Goal: Information Seeking & Learning: Learn about a topic

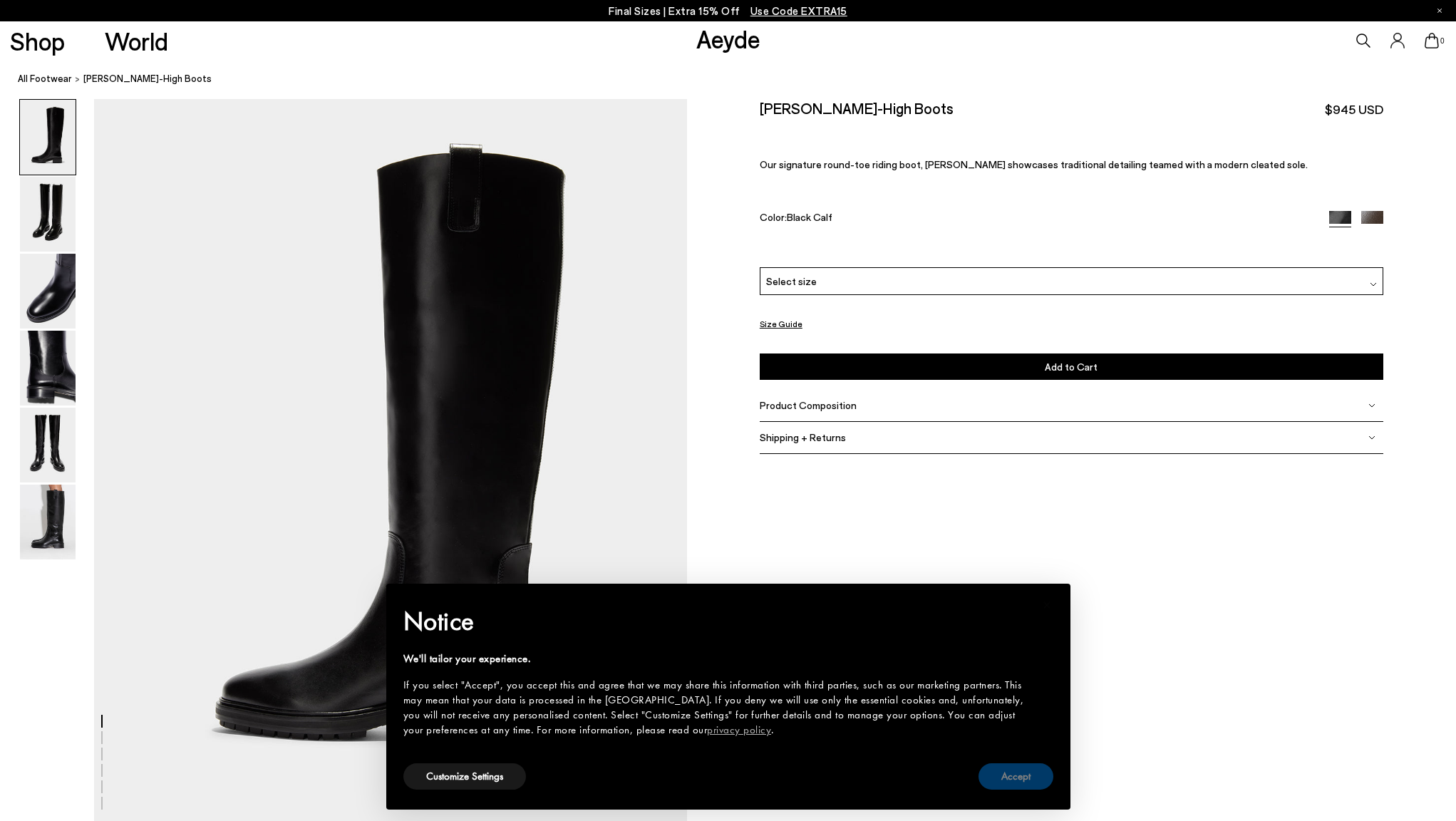
click at [1014, 777] on button "Accept" at bounding box center [1015, 776] width 75 height 27
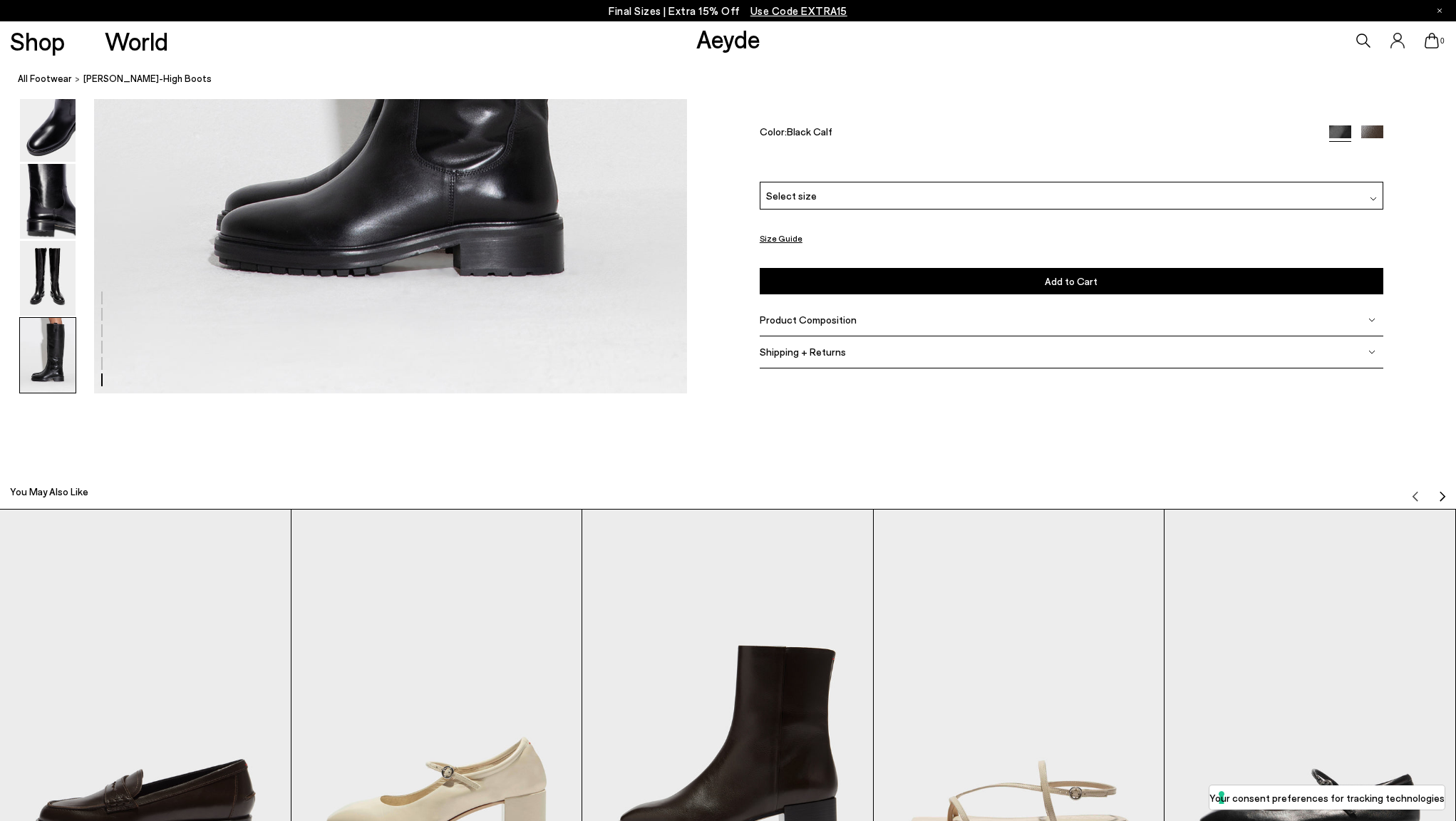
scroll to position [4684, 0]
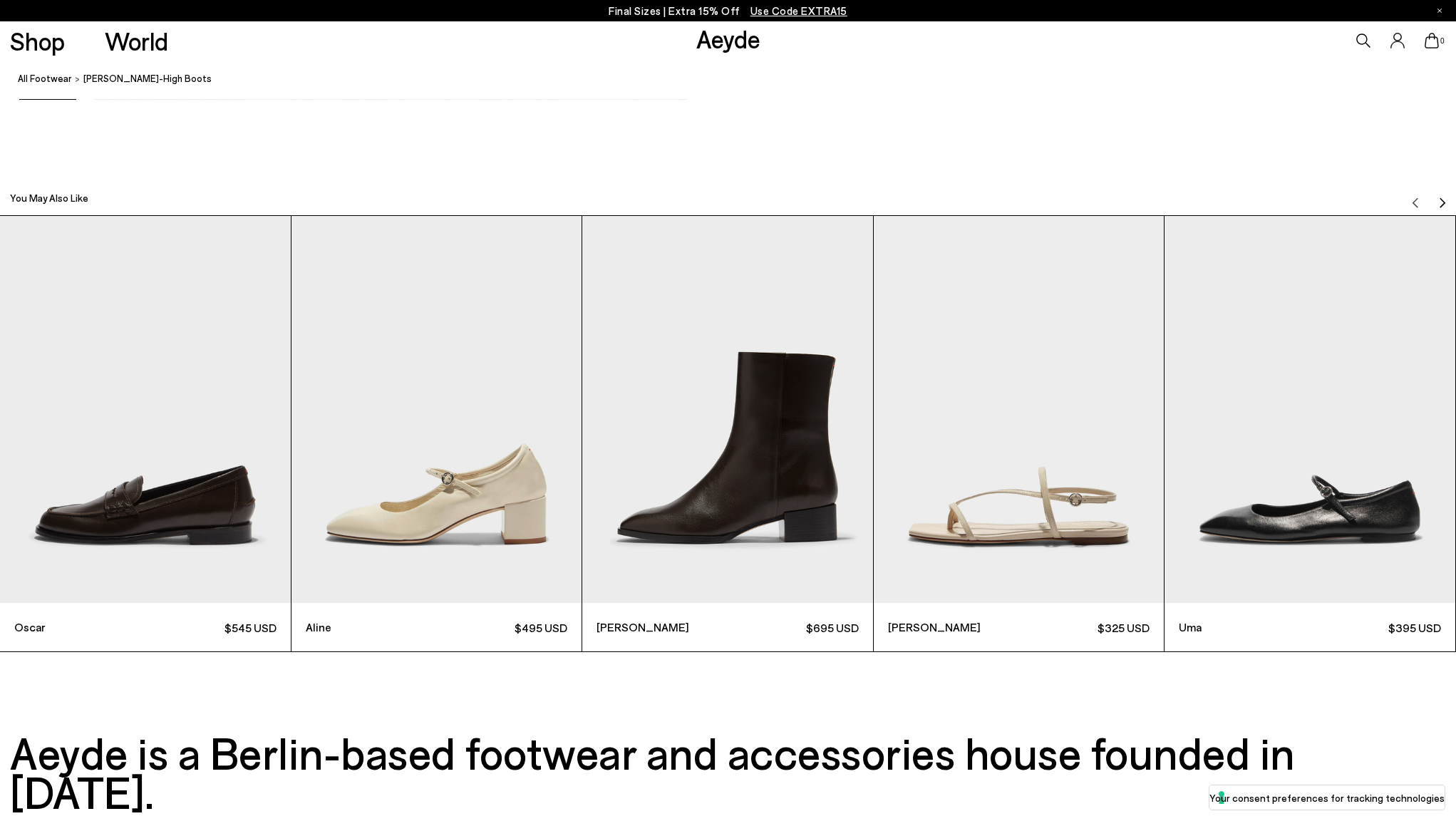
click at [194, 531] on img "1 / 6" at bounding box center [145, 410] width 290 height 387
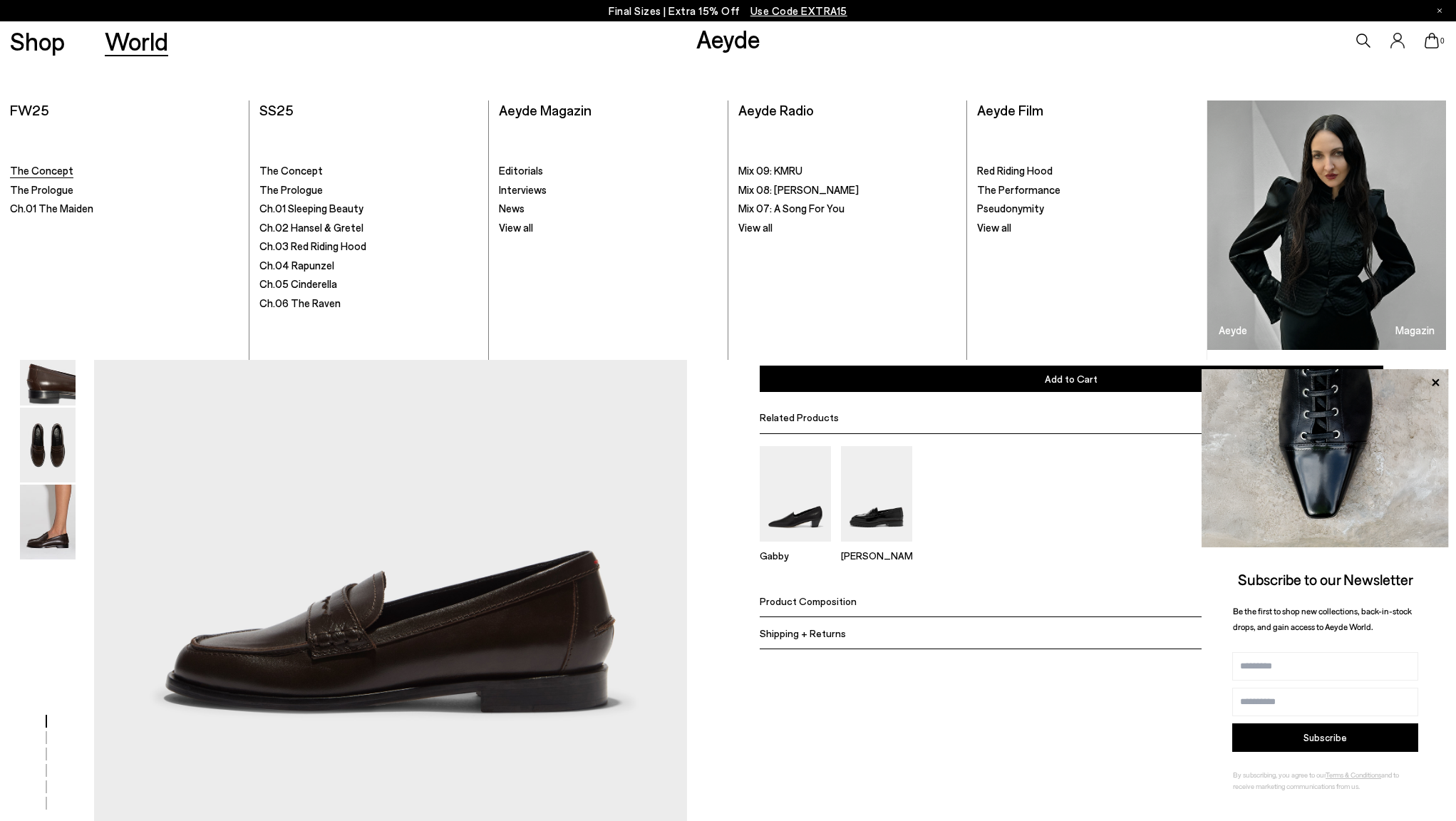
click at [61, 166] on span "The Concept" at bounding box center [41, 170] width 63 height 13
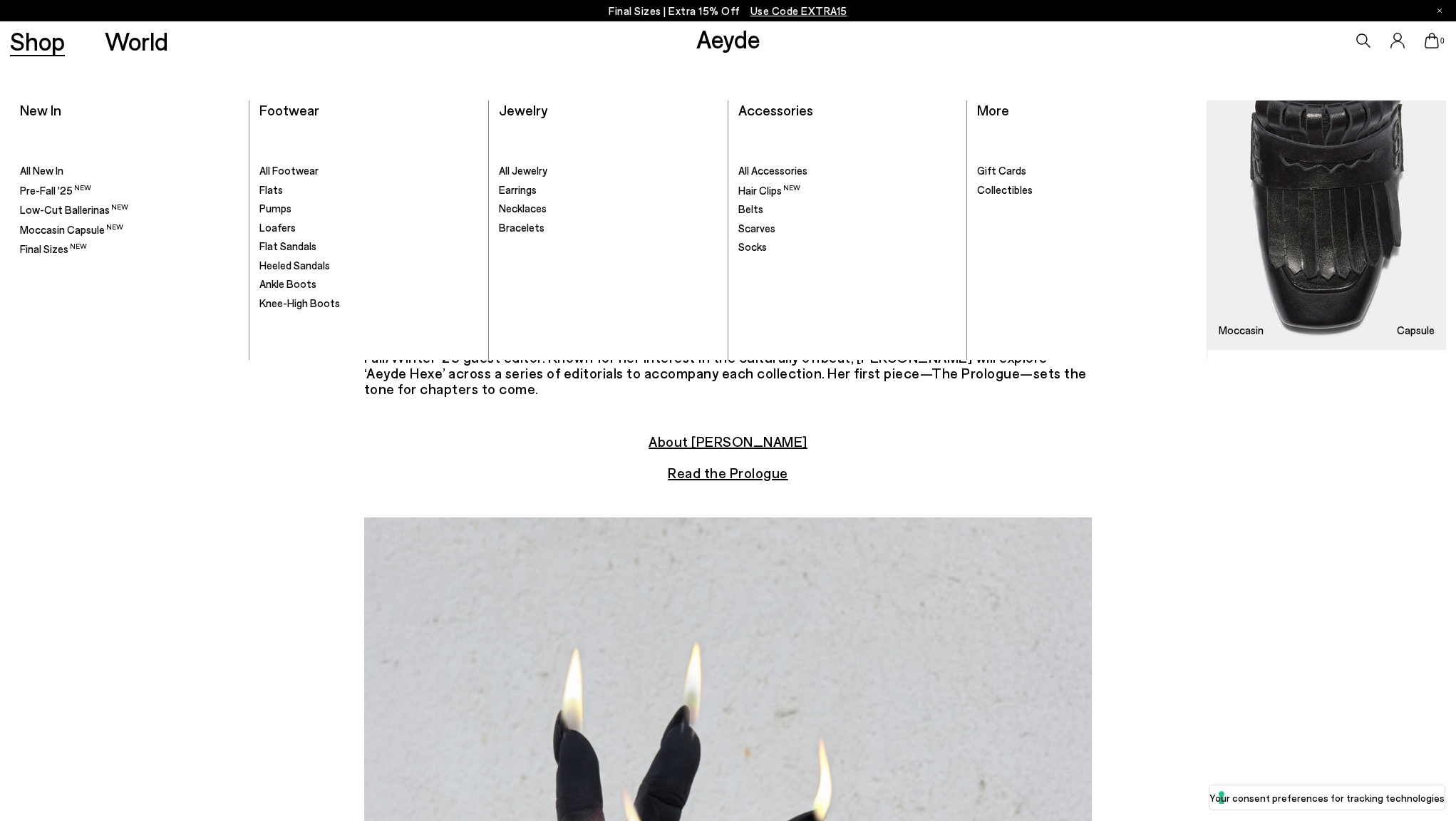
click at [49, 49] on link "Shop" at bounding box center [38, 41] width 55 height 25
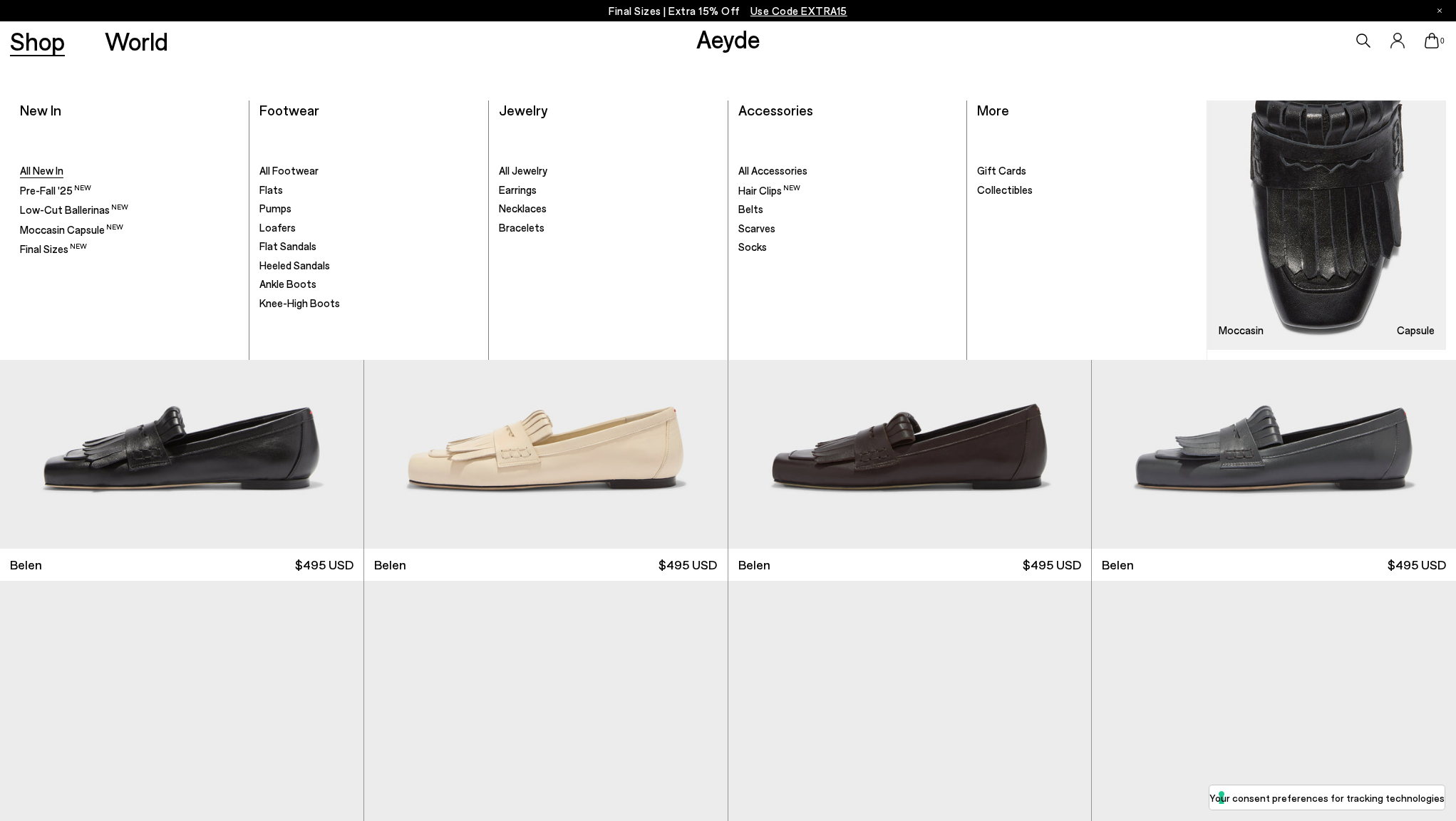
click at [53, 166] on span "All New In" at bounding box center [41, 170] width 43 height 13
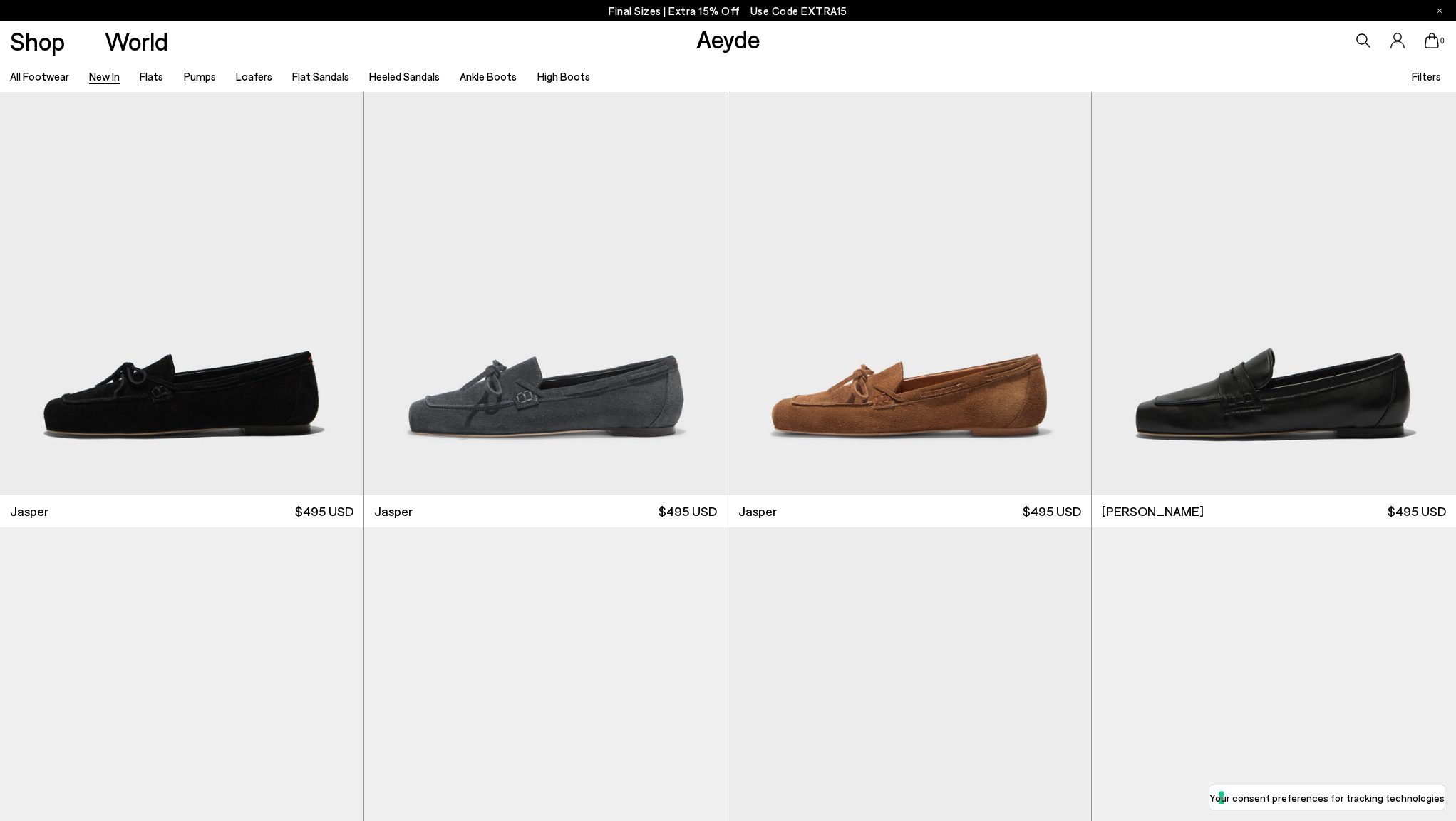
scroll to position [616, 0]
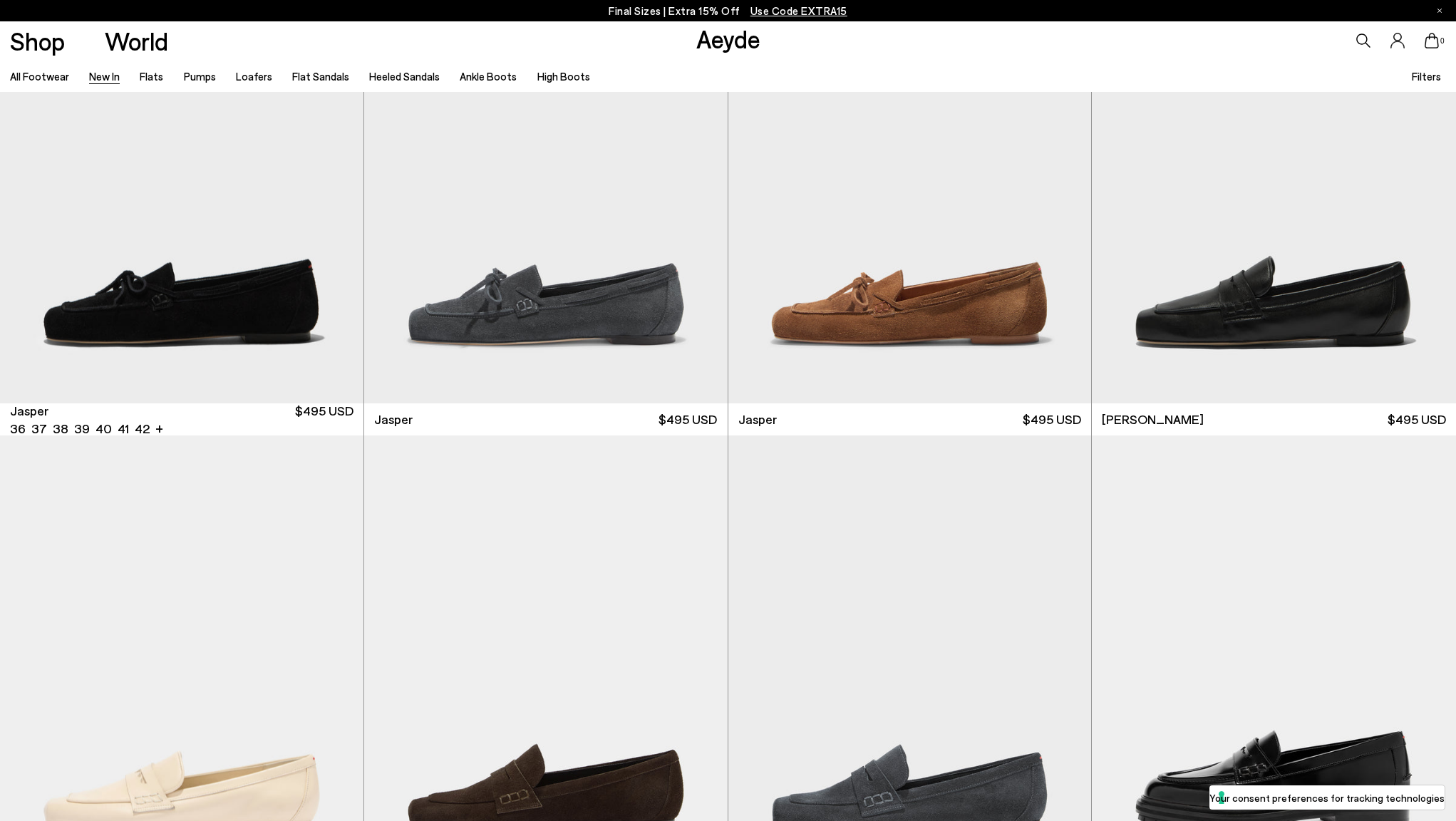
scroll to position [473, 0]
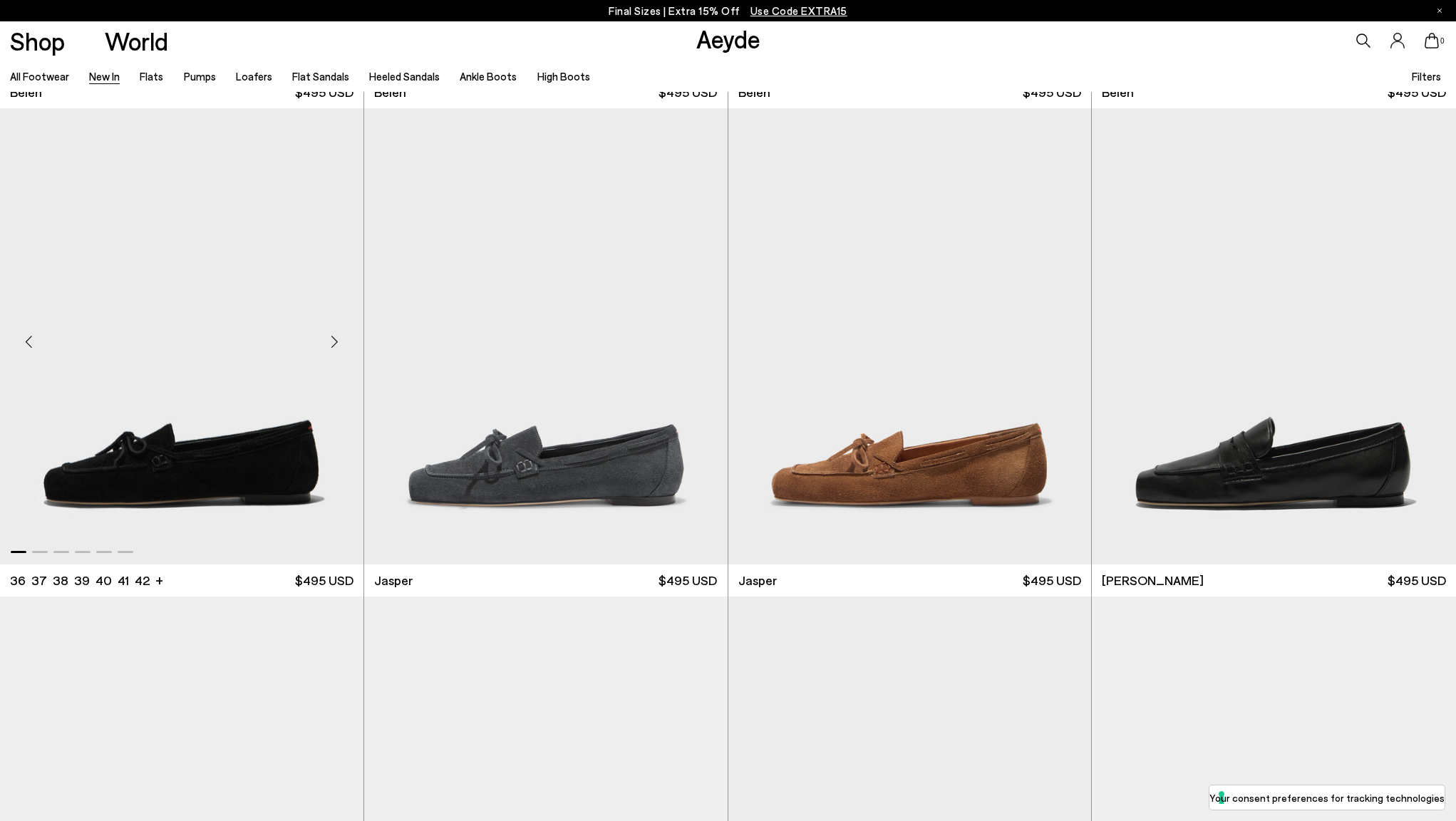
click at [261, 418] on img "1 / 6" at bounding box center [181, 336] width 364 height 456
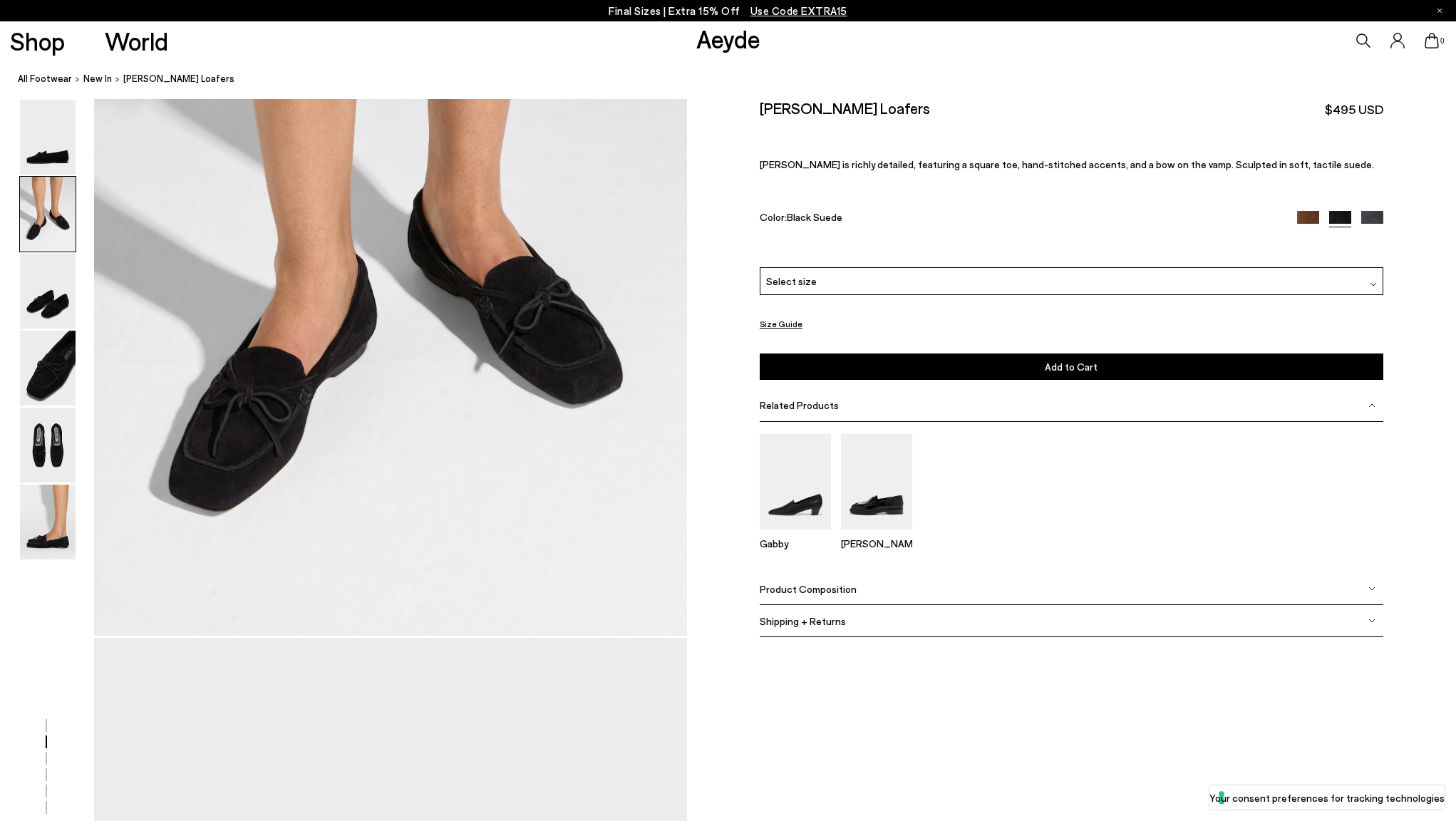
scroll to position [1049, 0]
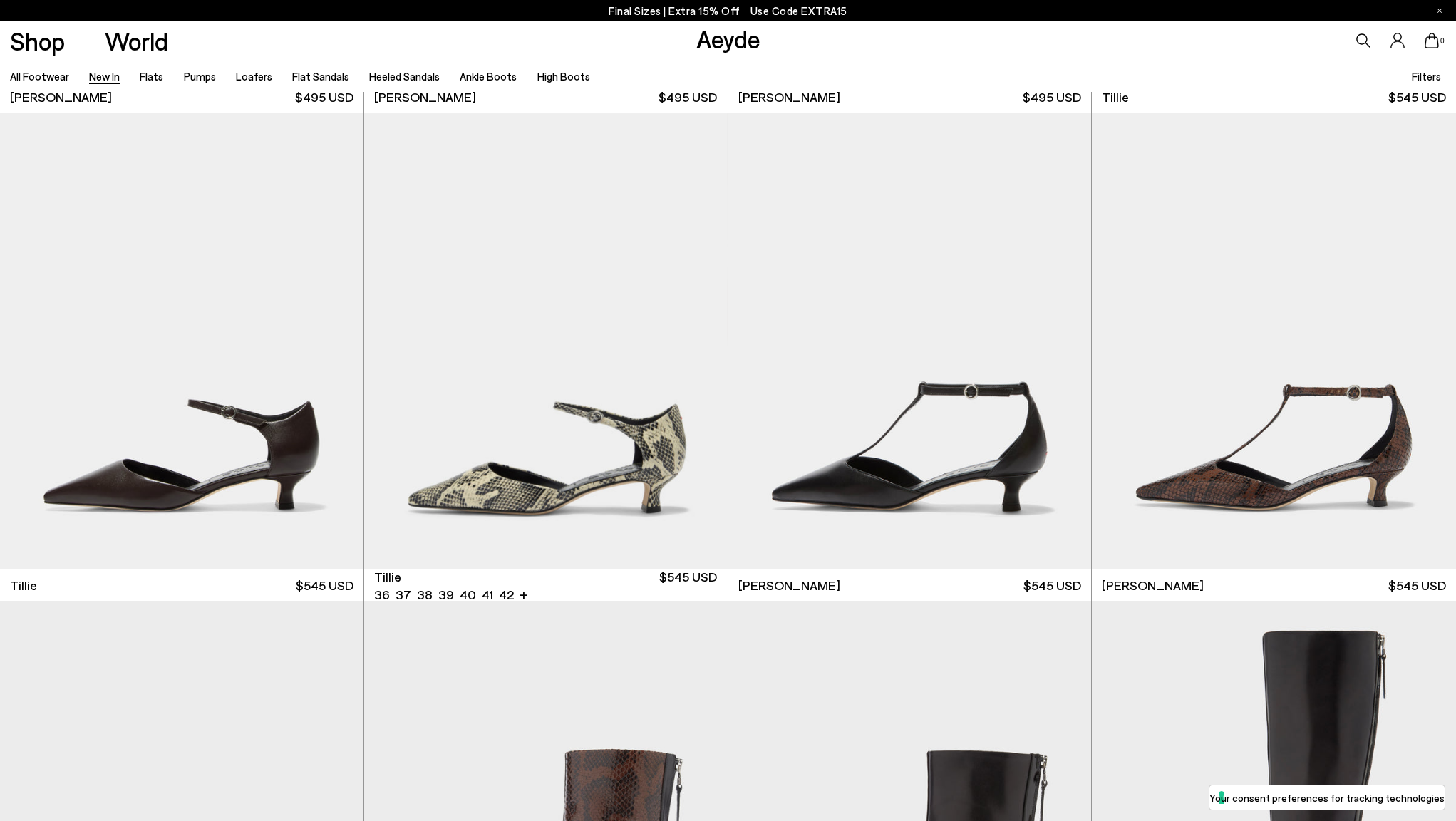
scroll to position [4447, 0]
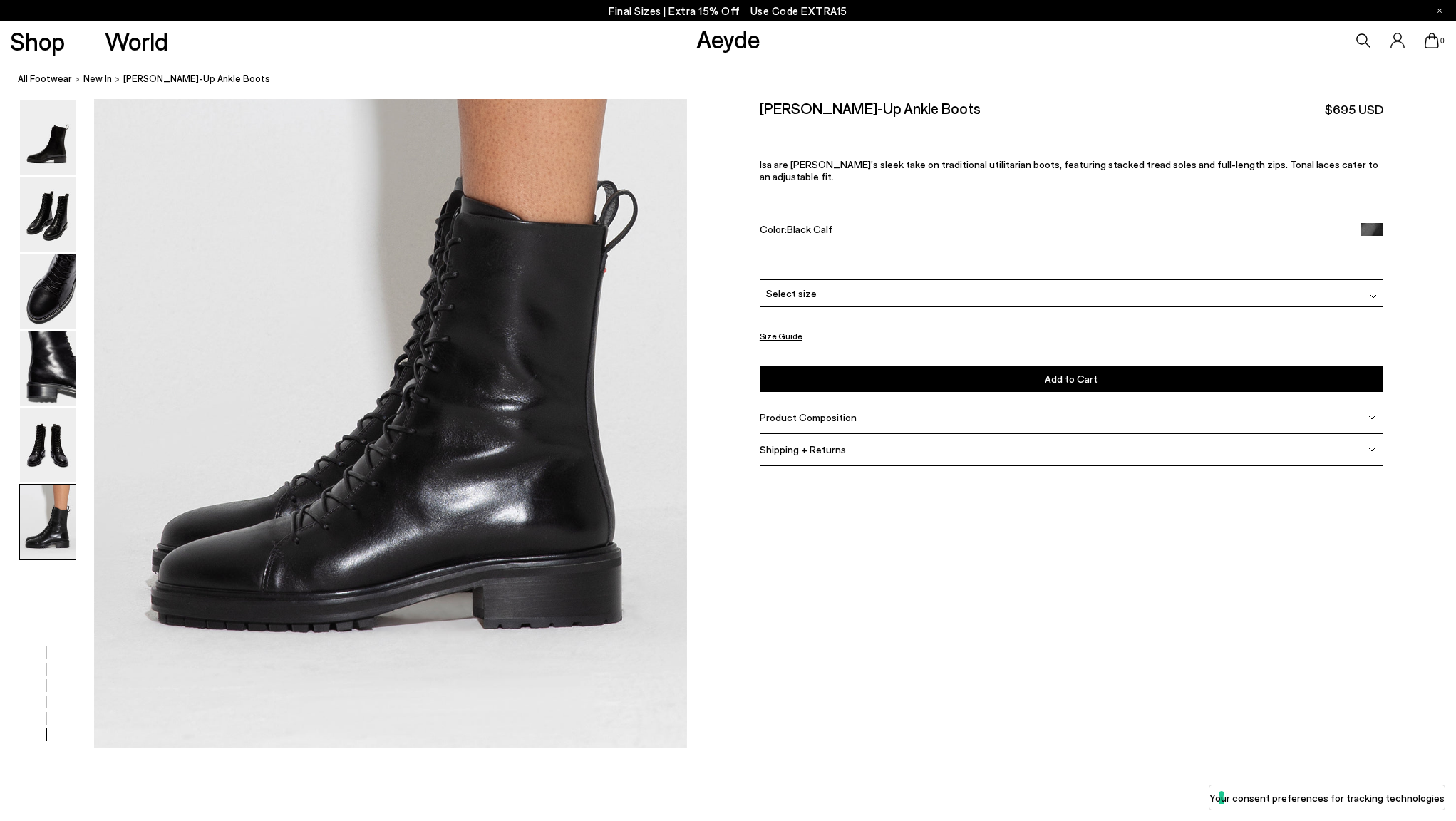
scroll to position [4137, 0]
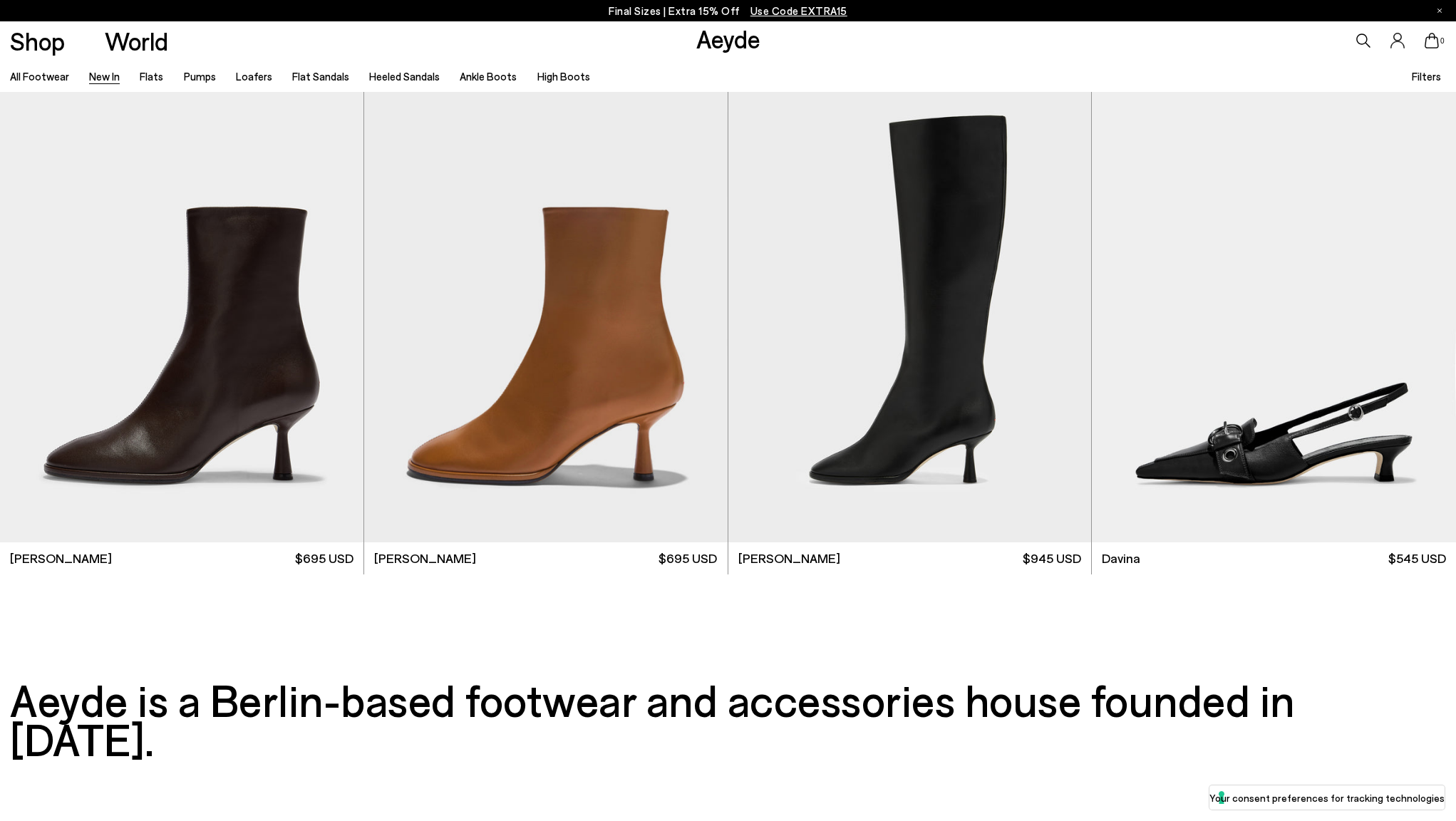
scroll to position [5219, 0]
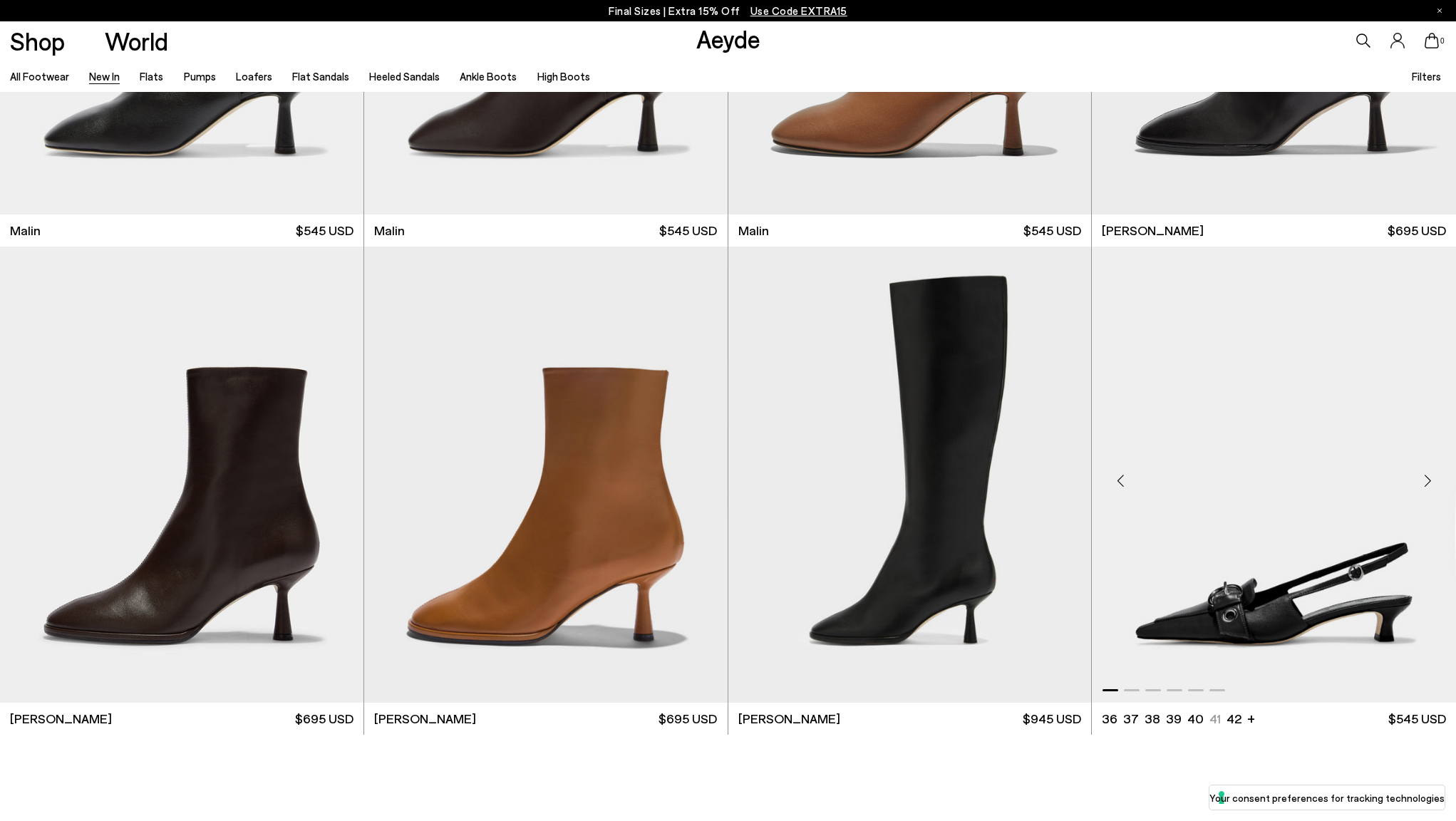
click at [1306, 542] on img "1 / 6" at bounding box center [1273, 474] width 364 height 456
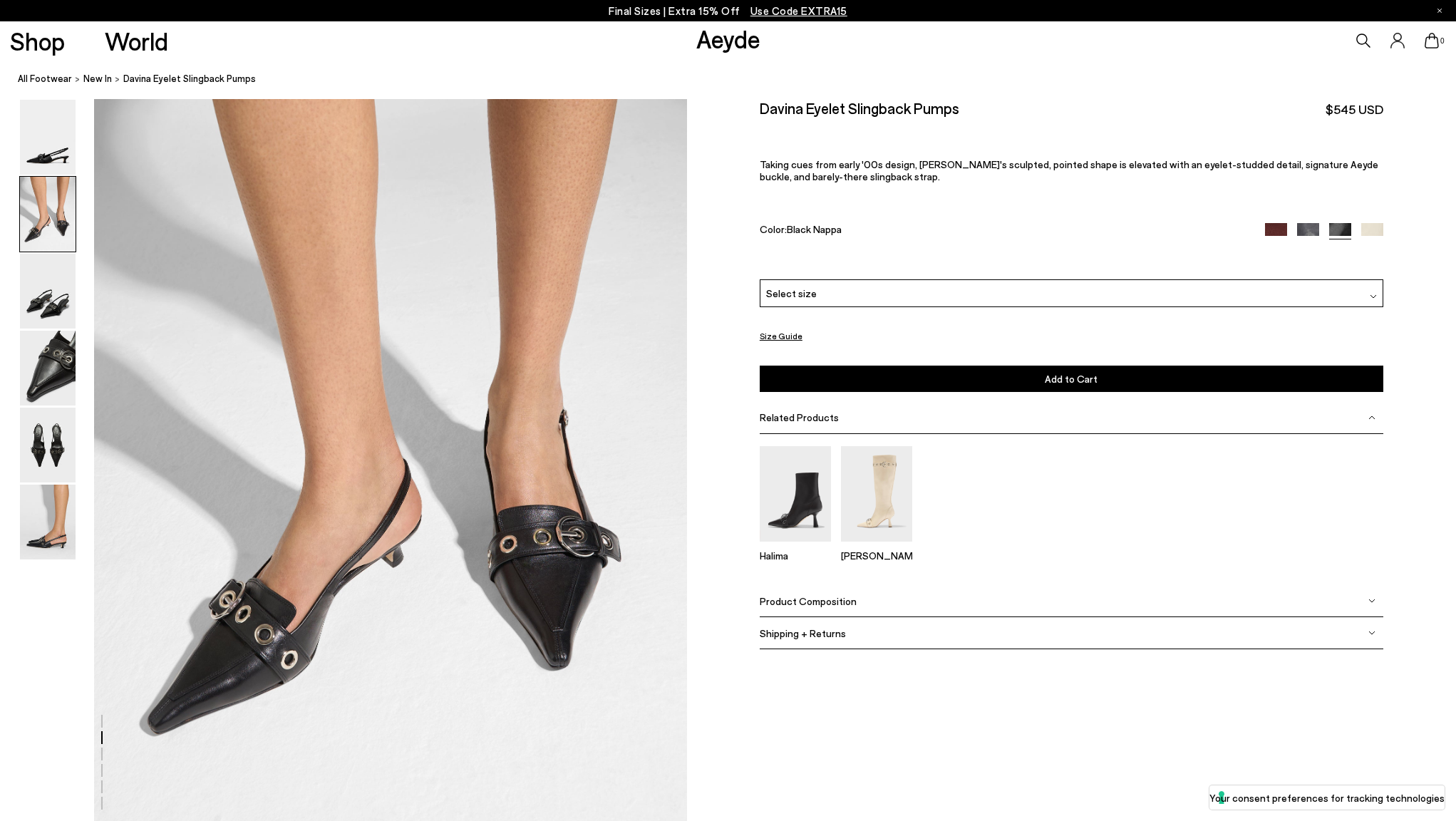
scroll to position [867, 0]
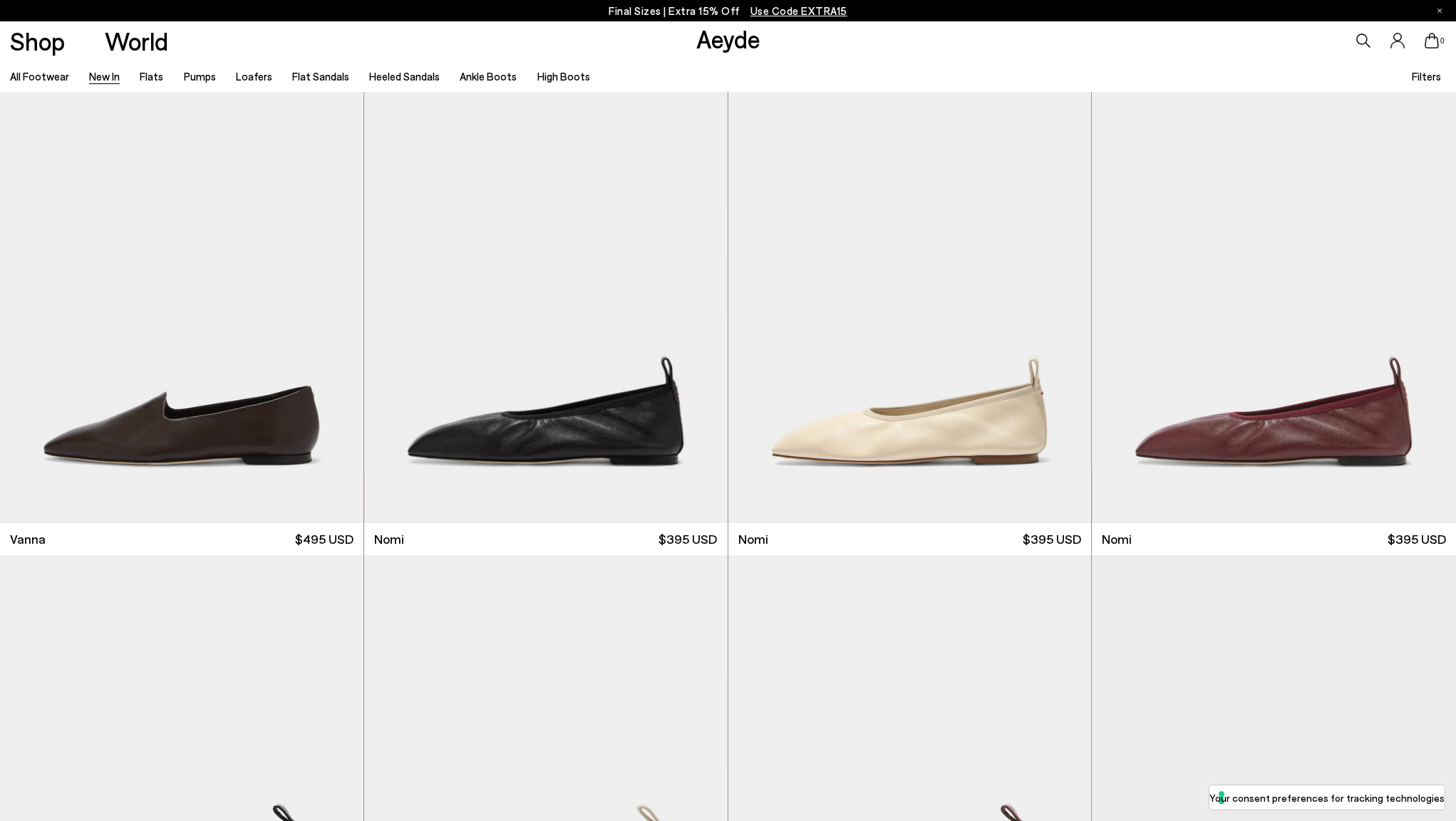
scroll to position [2745, 0]
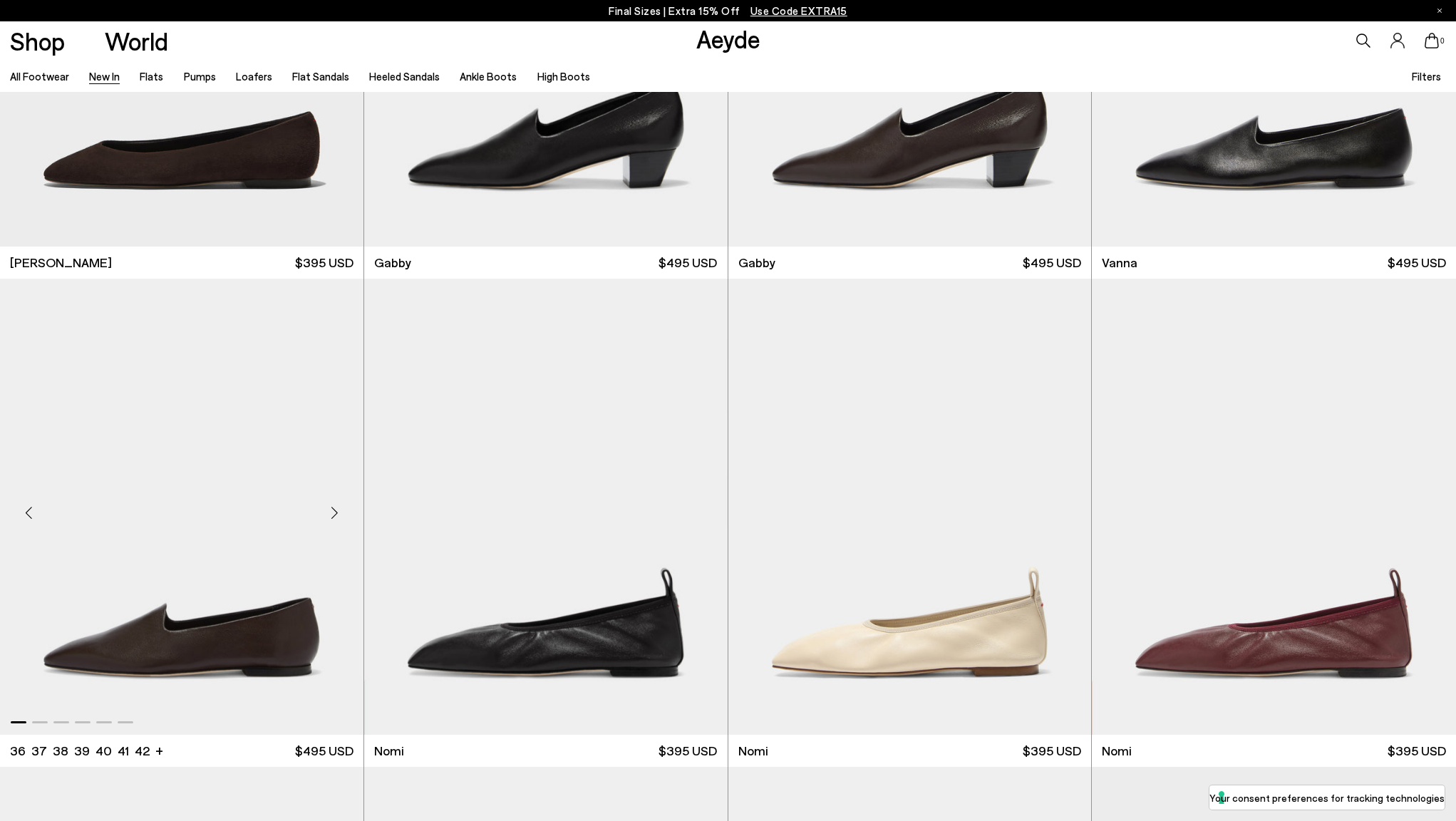
click at [251, 560] on img "1 / 6" at bounding box center [181, 506] width 364 height 456
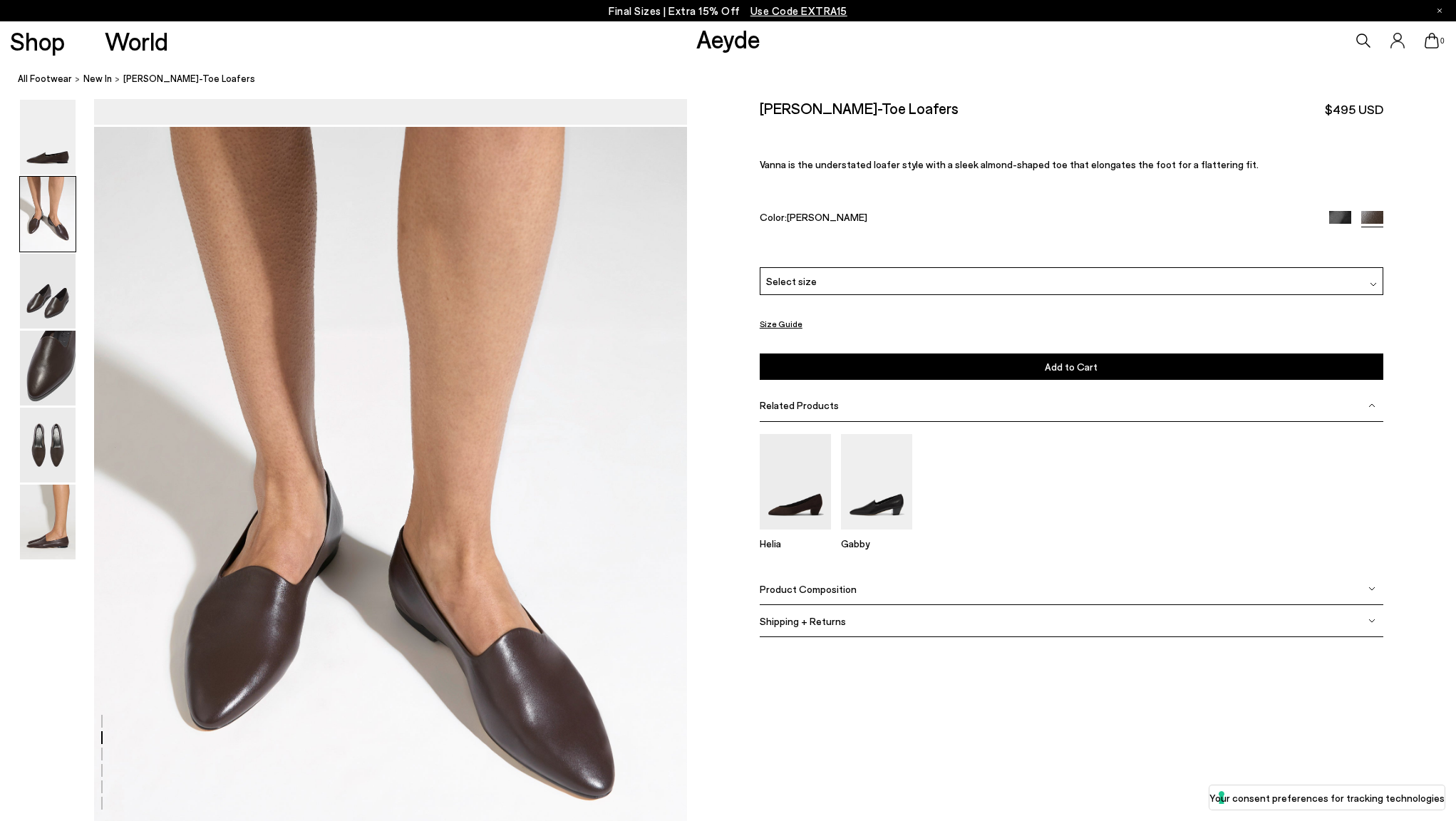
scroll to position [754, 0]
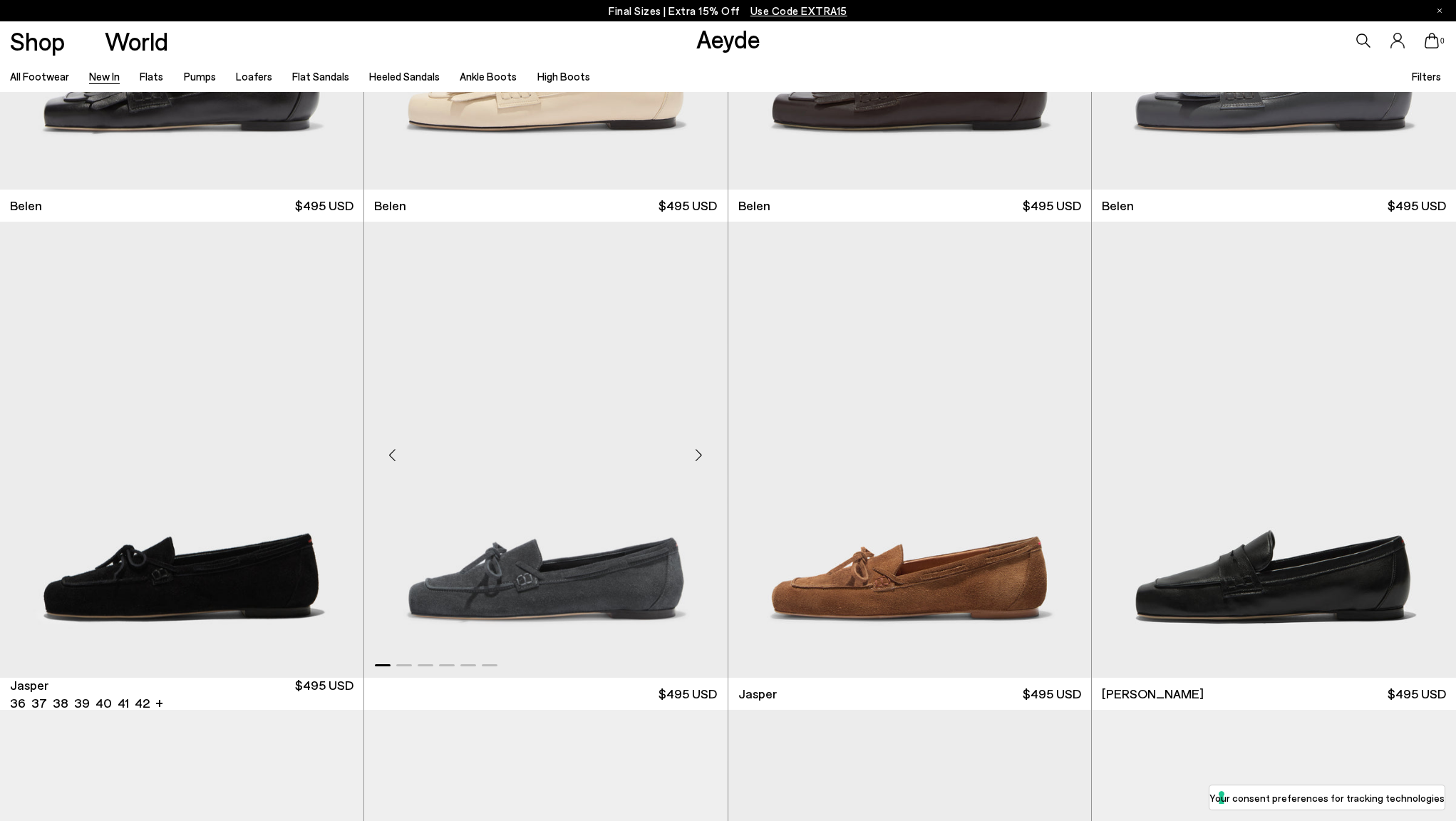
scroll to position [353, 0]
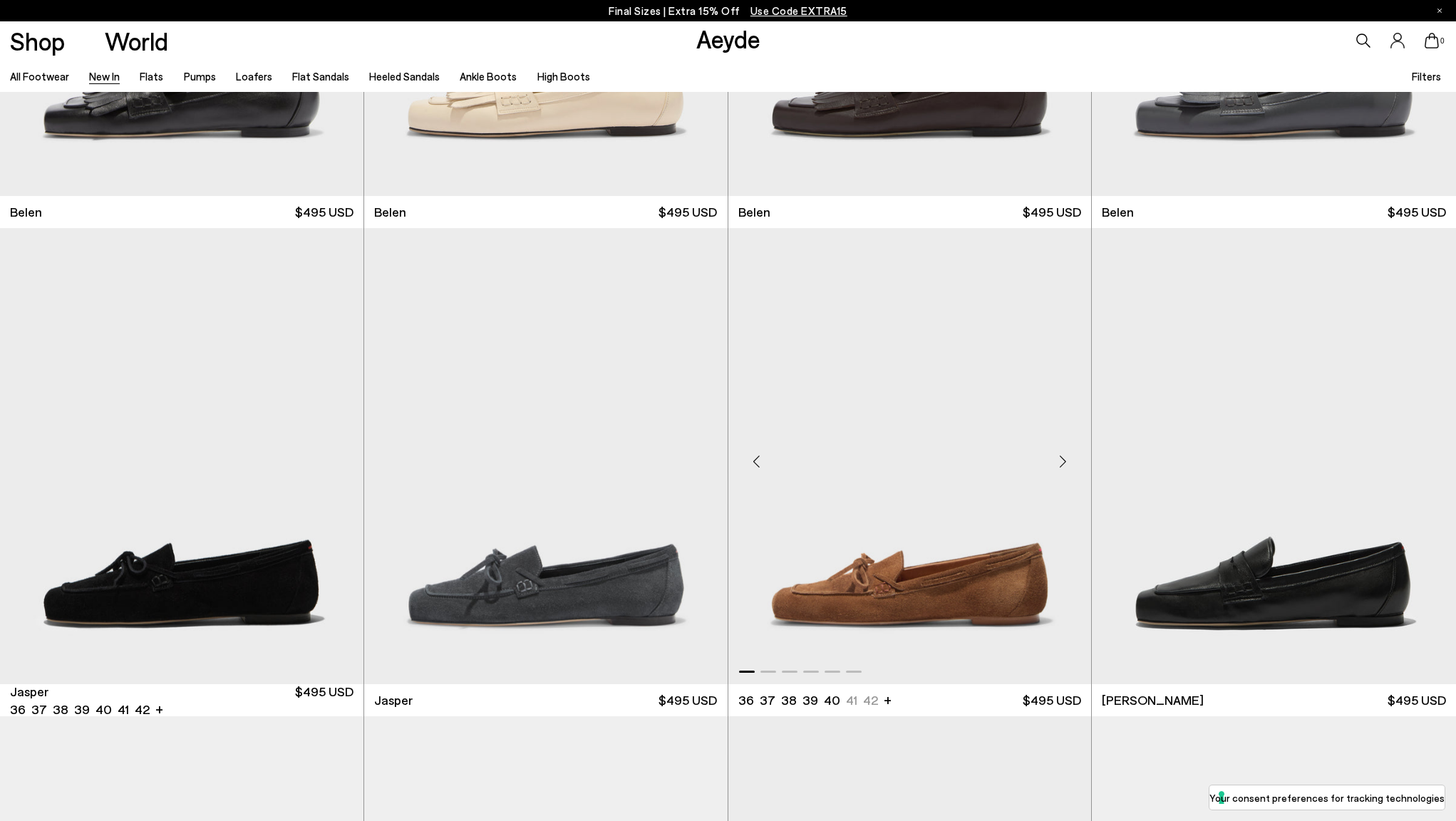
click at [864, 575] on img "1 / 6" at bounding box center [910, 456] width 364 height 456
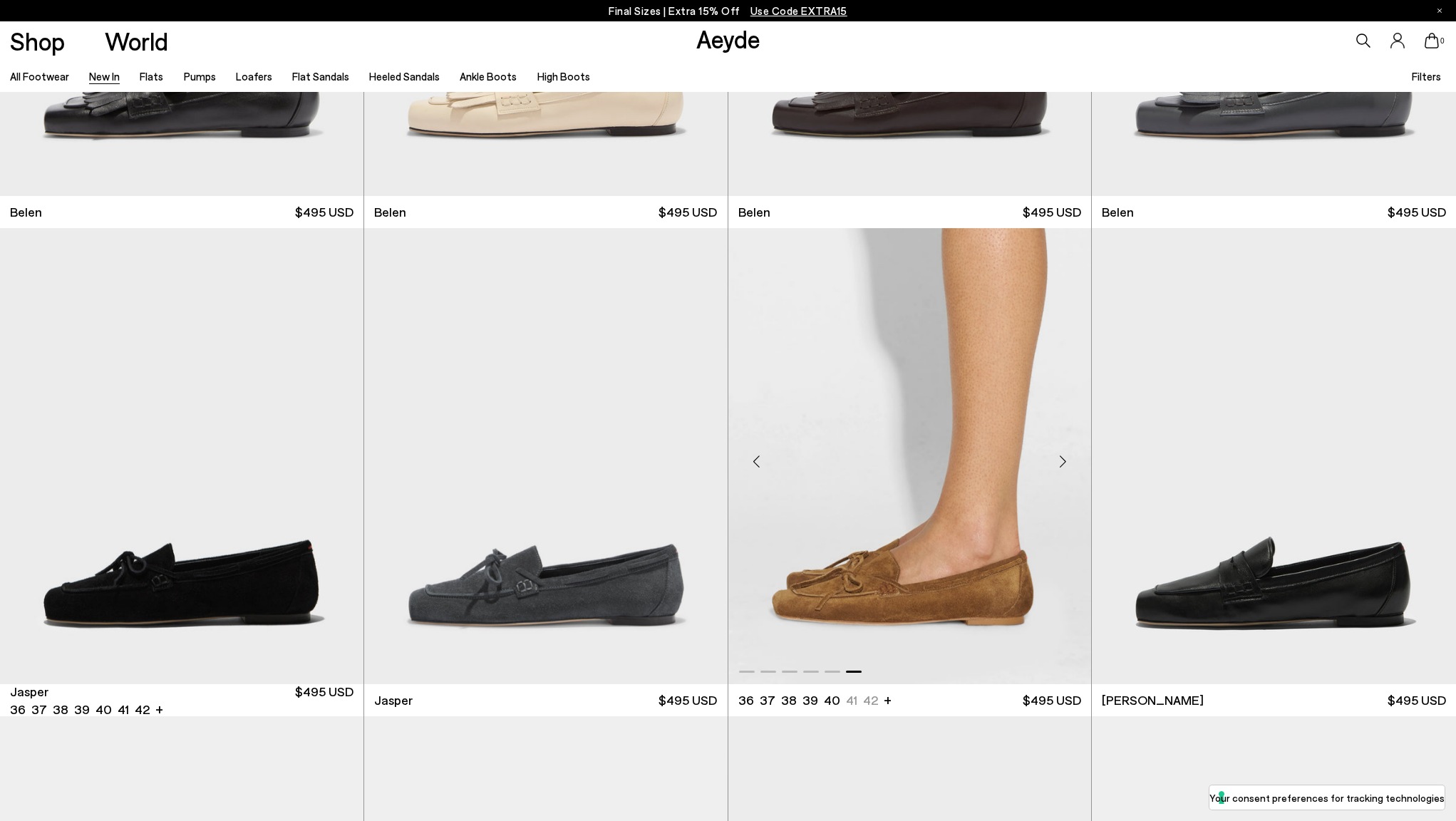
click at [866, 451] on img "6 / 6" at bounding box center [910, 456] width 364 height 456
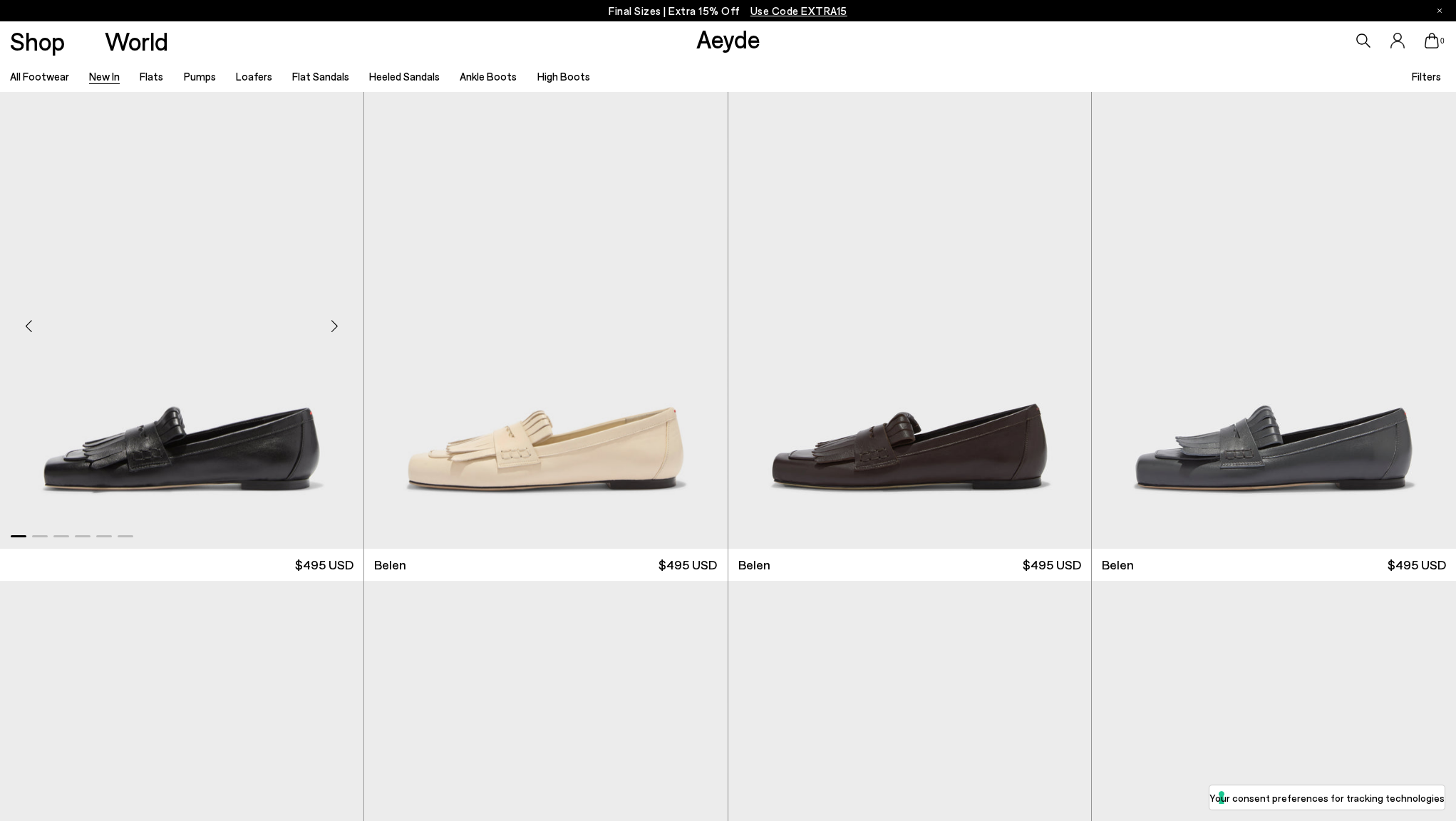
click at [291, 344] on img "1 / 6" at bounding box center [181, 320] width 364 height 456
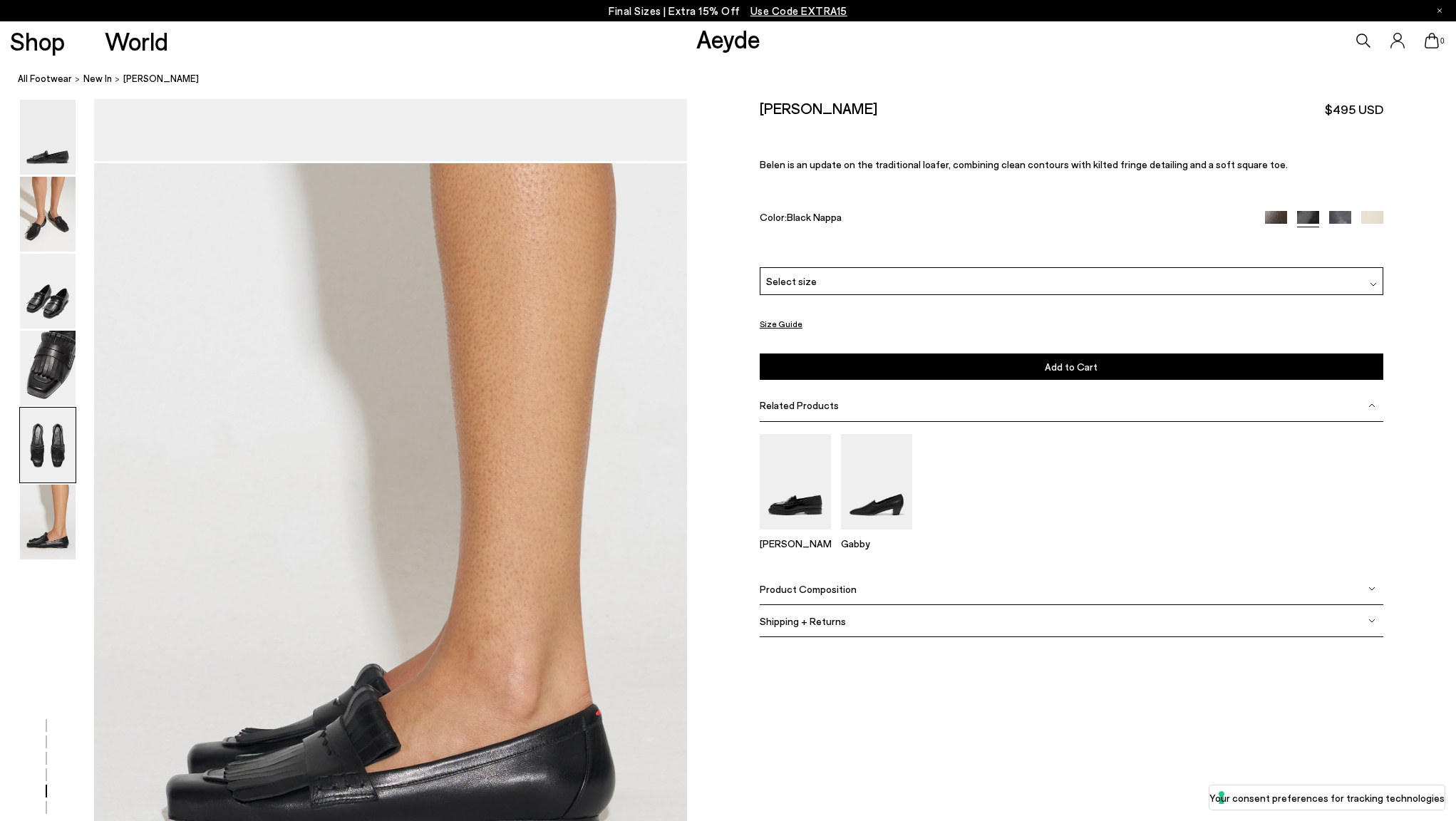
scroll to position [4131, 0]
